Goal: Check status: Check status

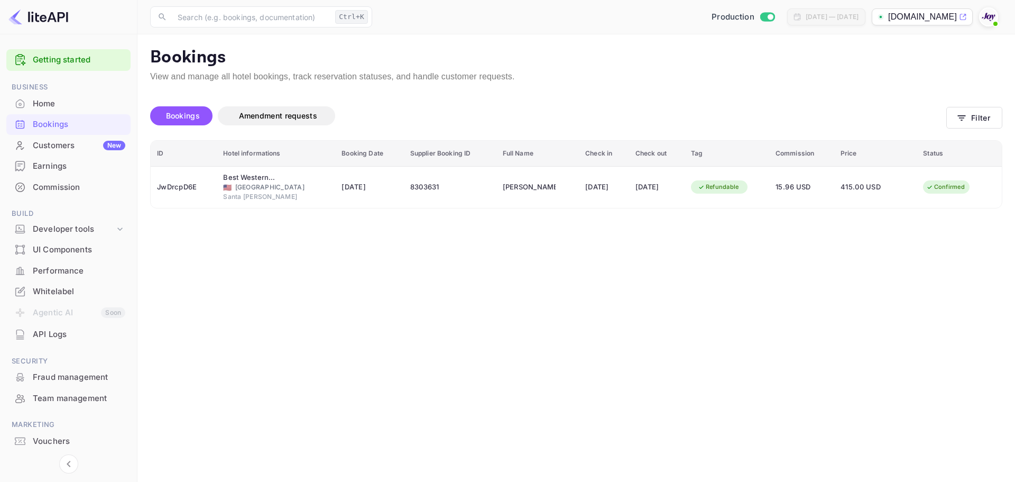
click at [970, 121] on button "Filter" at bounding box center [974, 118] width 56 height 22
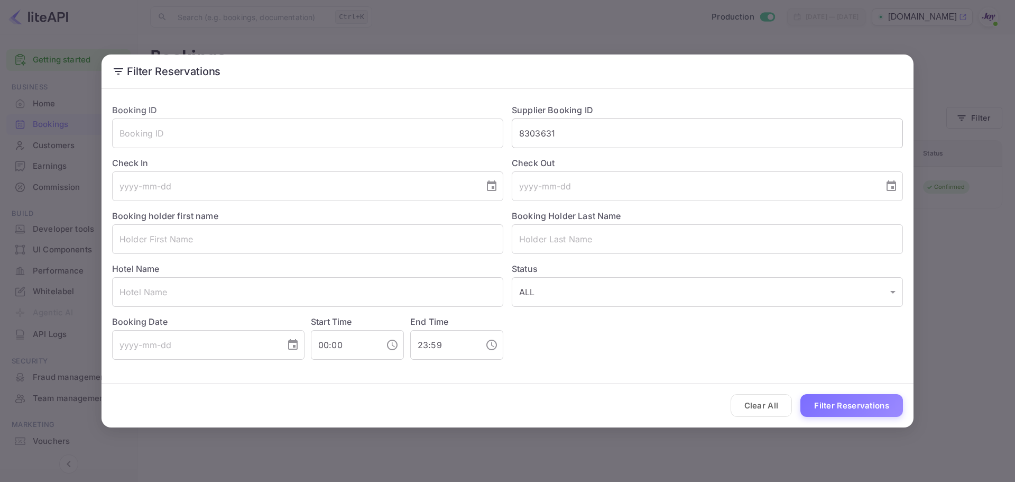
click at [542, 136] on input "8303631" at bounding box center [707, 133] width 391 height 30
paste input "2810A02C8F"
type input "2810A02C8F"
click at [844, 399] on button "Filter Reservations" at bounding box center [851, 405] width 103 height 23
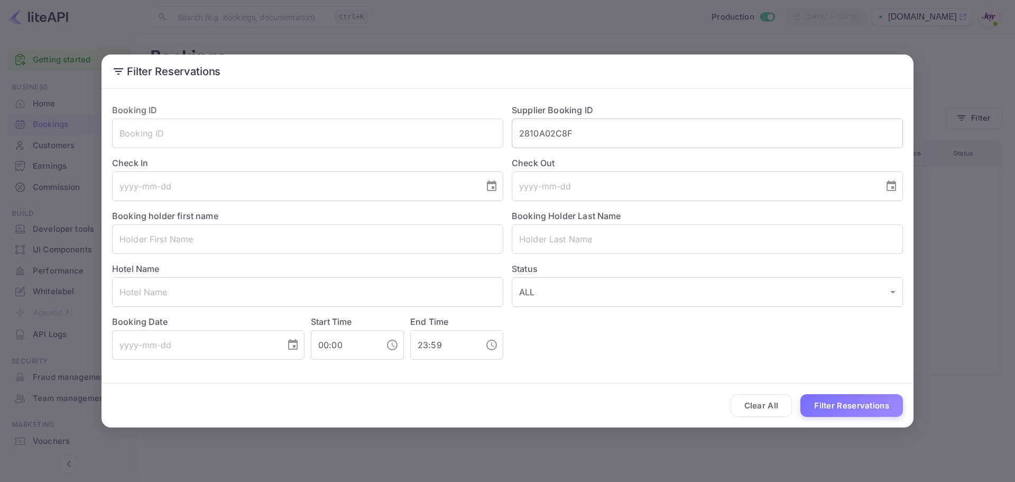
click at [554, 137] on input "2810A02C8F" at bounding box center [707, 133] width 391 height 30
click at [333, 137] on input "text" at bounding box center [307, 133] width 391 height 30
paste input "2810A02C8F"
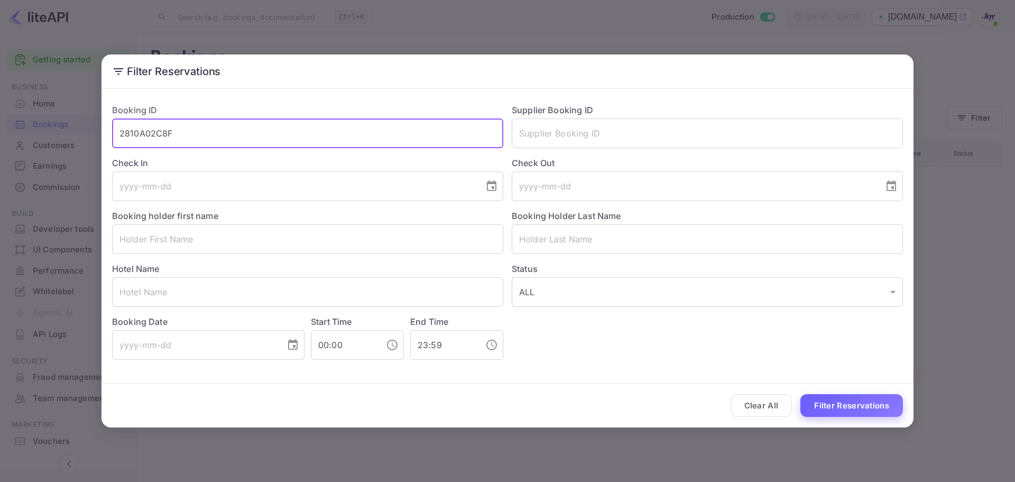
type input "2810A02C8F"
click at [846, 411] on button "Filter Reservations" at bounding box center [851, 405] width 103 height 23
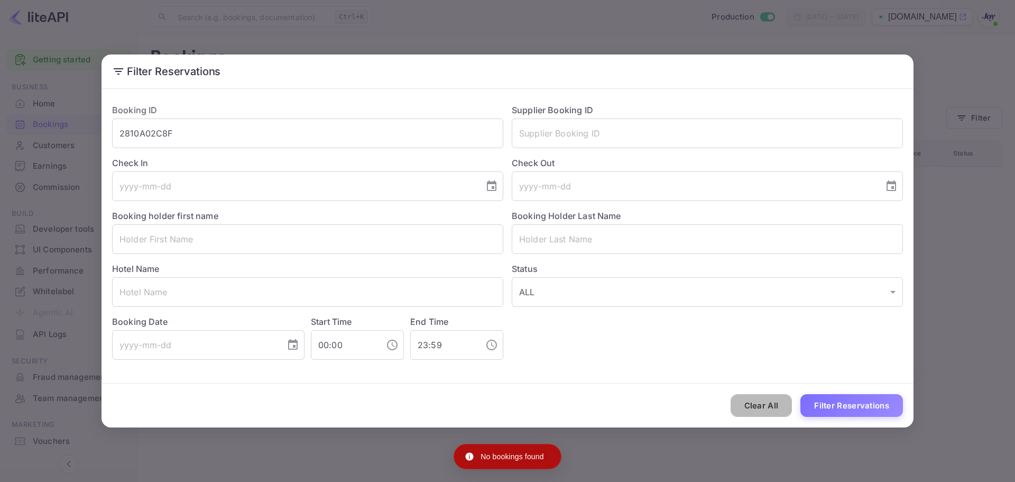
click at [756, 409] on button "Clear All" at bounding box center [762, 405] width 62 height 23
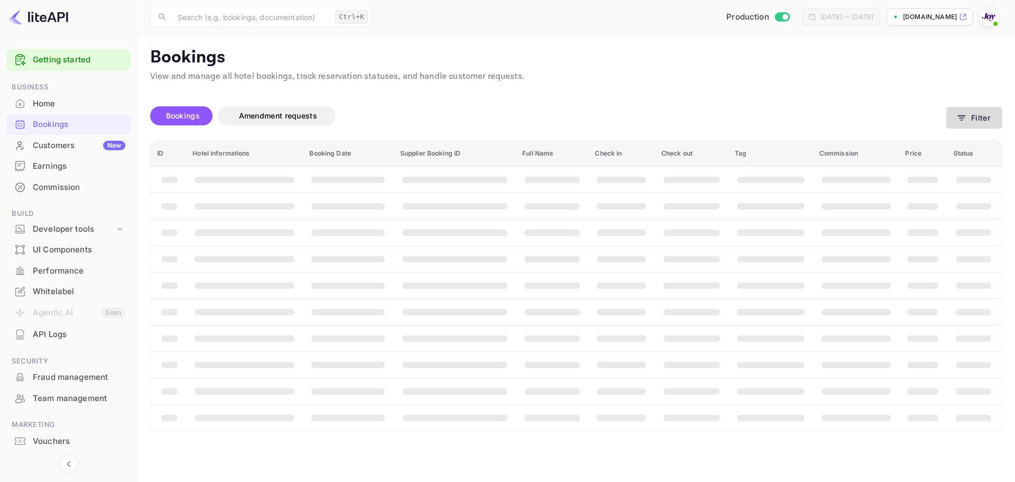
click at [978, 115] on button "Filter" at bounding box center [974, 118] width 56 height 22
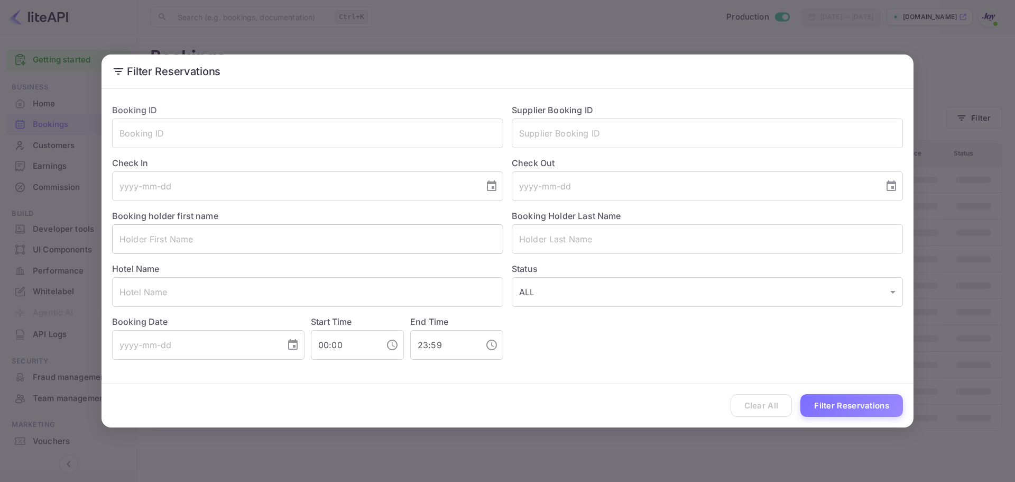
click at [214, 240] on input "text" at bounding box center [307, 239] width 391 height 30
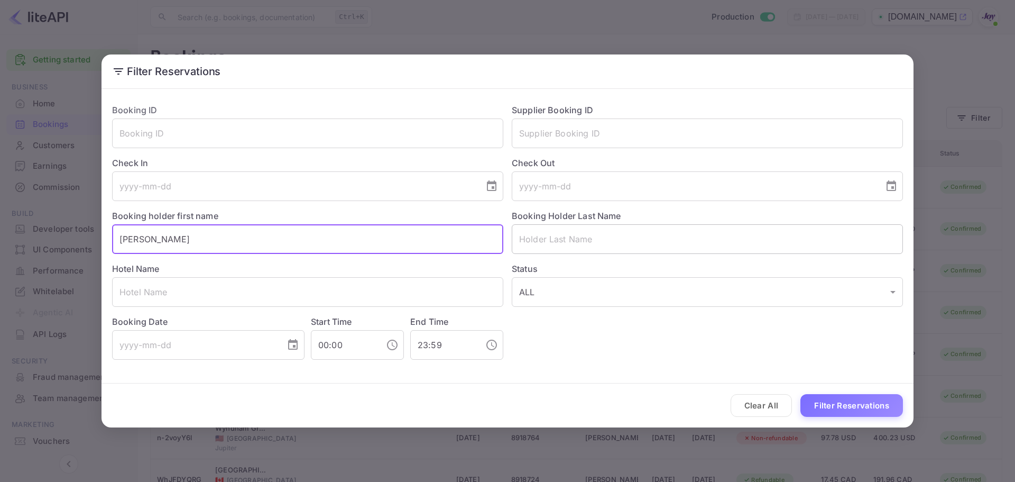
type input "[PERSON_NAME]"
click at [658, 235] on input "text" at bounding box center [707, 239] width 391 height 30
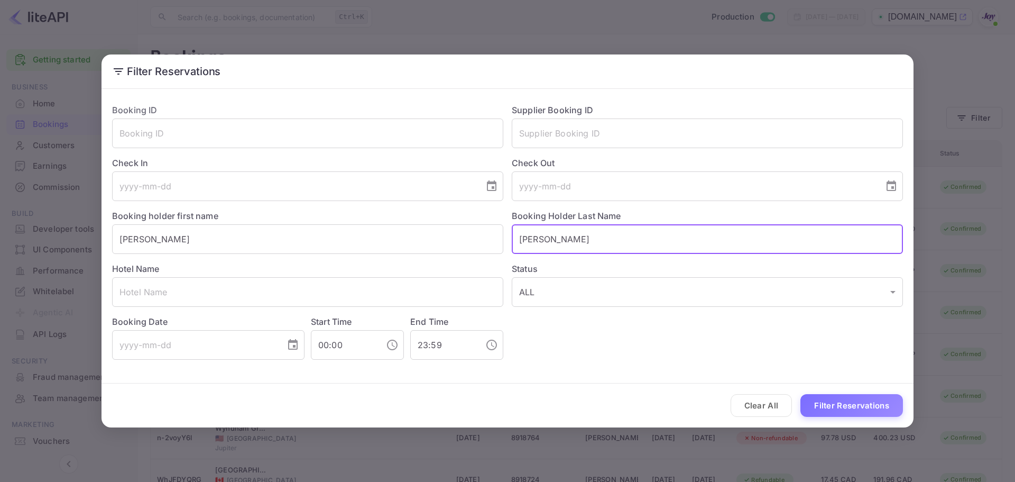
type input "[PERSON_NAME]"
